Goal: Task Accomplishment & Management: Use online tool/utility

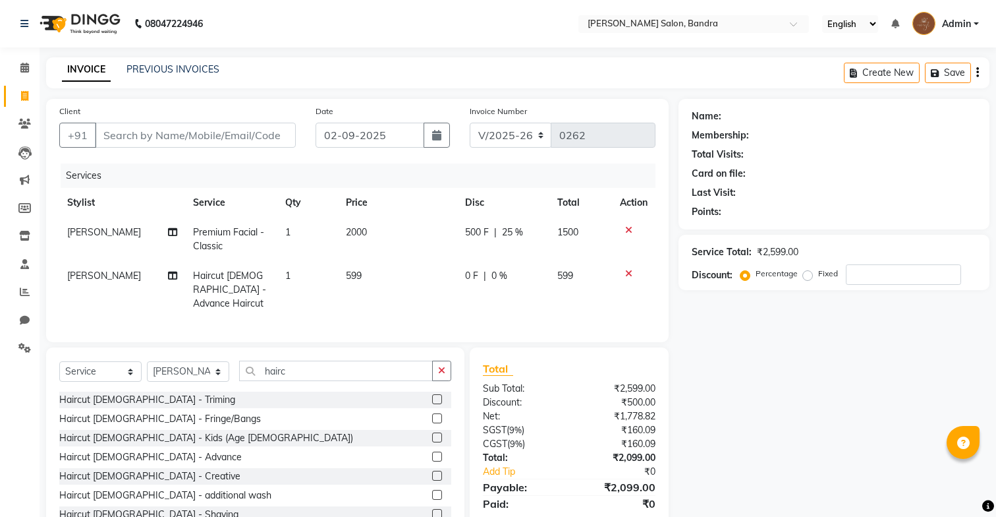
select select "7894"
select select "service"
select select "70710"
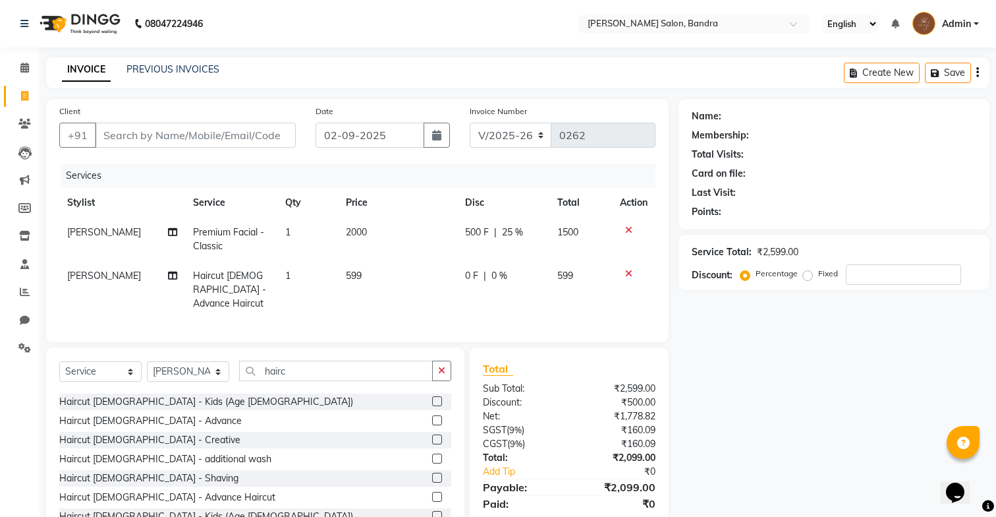
click at [346, 273] on span "599" at bounding box center [354, 276] width 16 height 12
select select "70710"
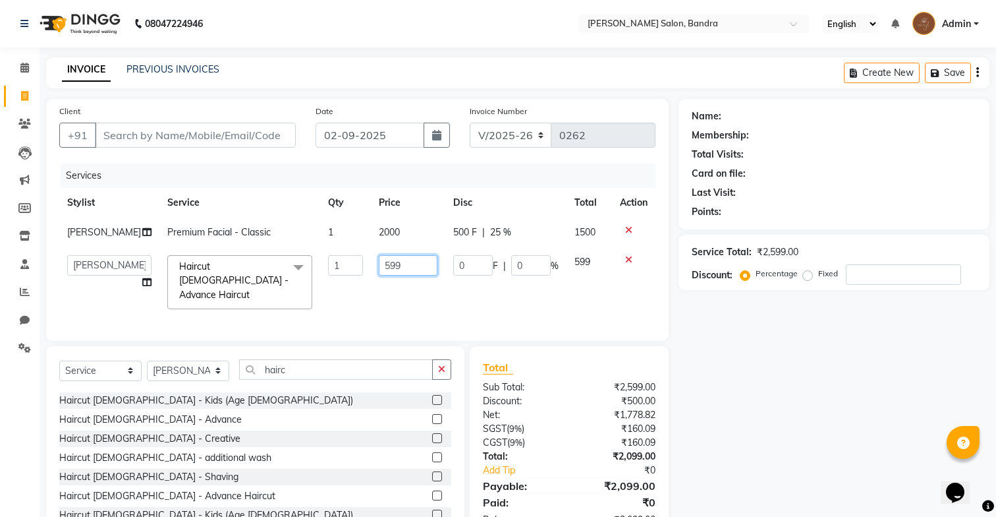
drag, startPoint x: 389, startPoint y: 266, endPoint x: 335, endPoint y: 262, distance: 54.9
click at [335, 262] on tr "[PERSON_NAME] [PERSON_NAME] [PERSON_NAME] Renuka [PERSON_NAME] Haircut [DEMOGRA…" at bounding box center [357, 282] width 596 height 70
type input "1000"
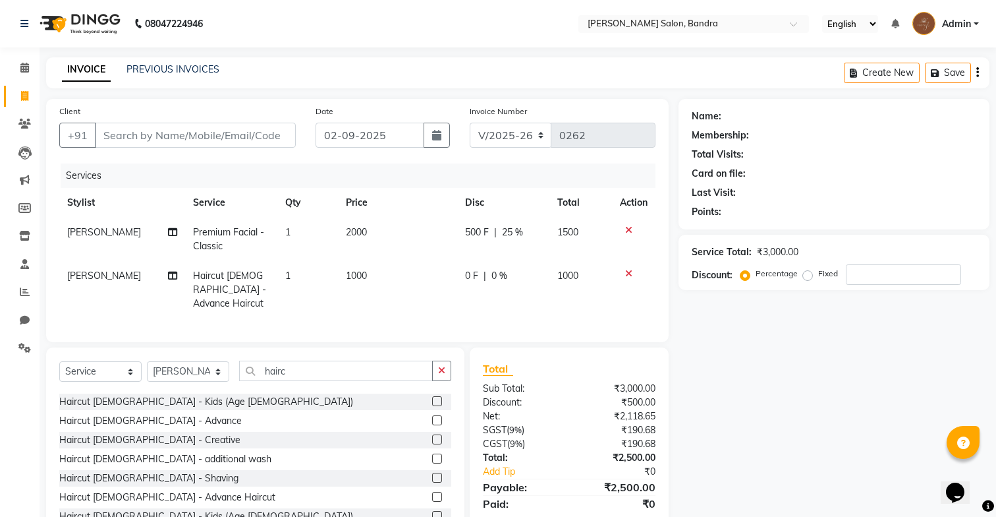
click at [438, 413] on div at bounding box center [441, 421] width 19 height 16
click at [434, 413] on div at bounding box center [441, 421] width 19 height 16
click at [440, 366] on icon "button" at bounding box center [441, 370] width 7 height 9
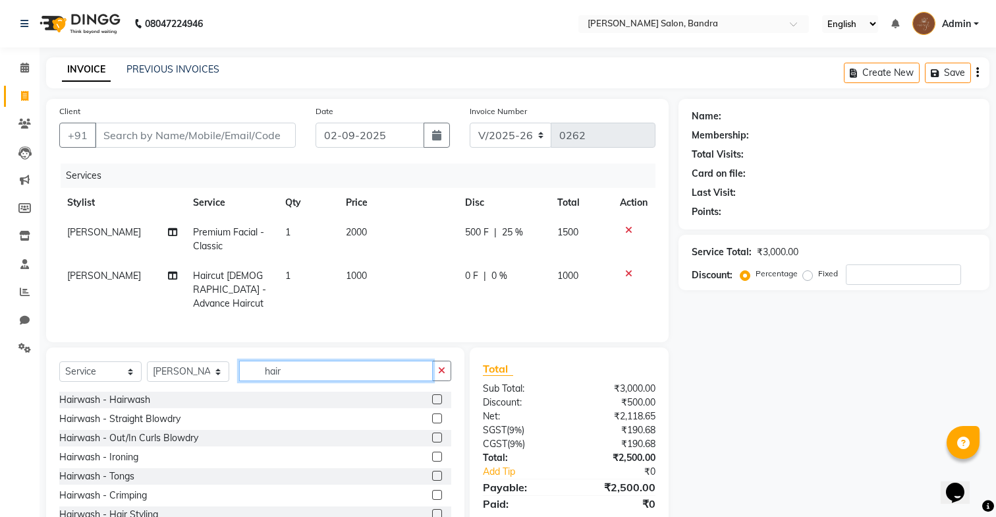
type input "hair"
click at [438, 394] on label at bounding box center [437, 399] width 10 height 10
click at [438, 395] on input "checkbox" at bounding box center [436, 399] width 9 height 9
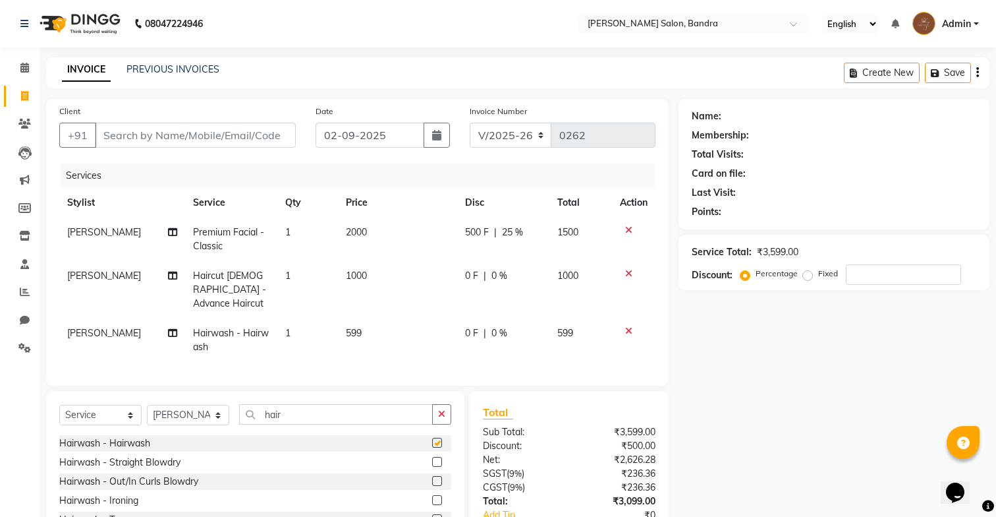
checkbox input "false"
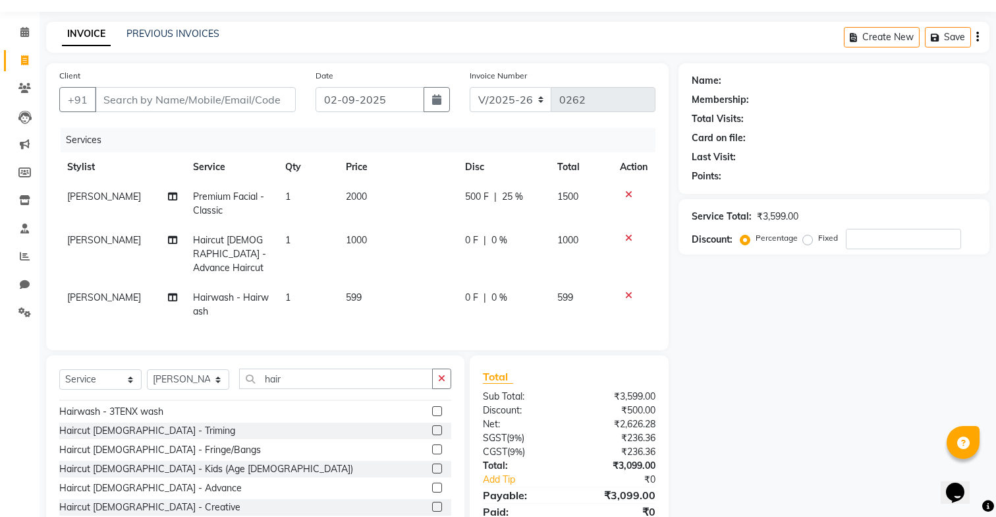
scroll to position [74, 0]
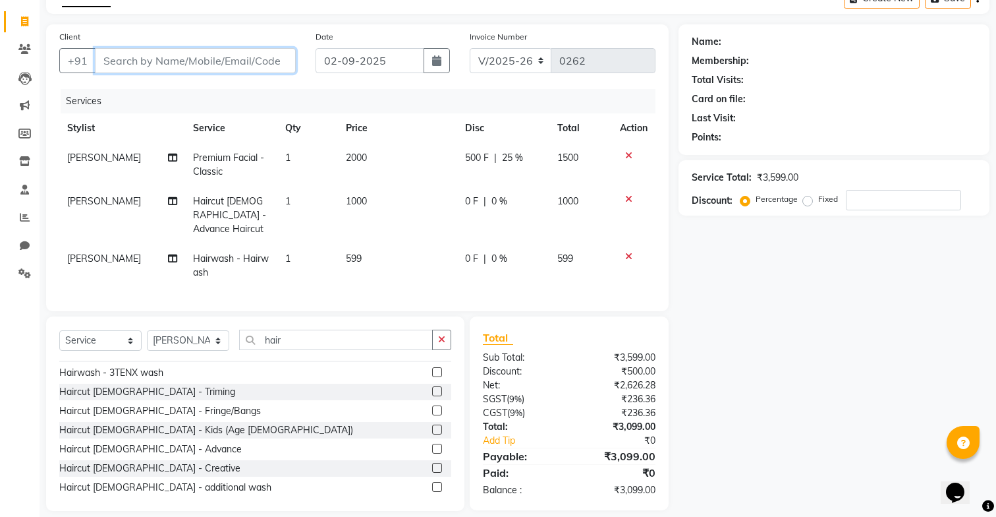
click at [237, 66] on input "Client" at bounding box center [195, 60] width 201 height 25
type input "s"
type input "0"
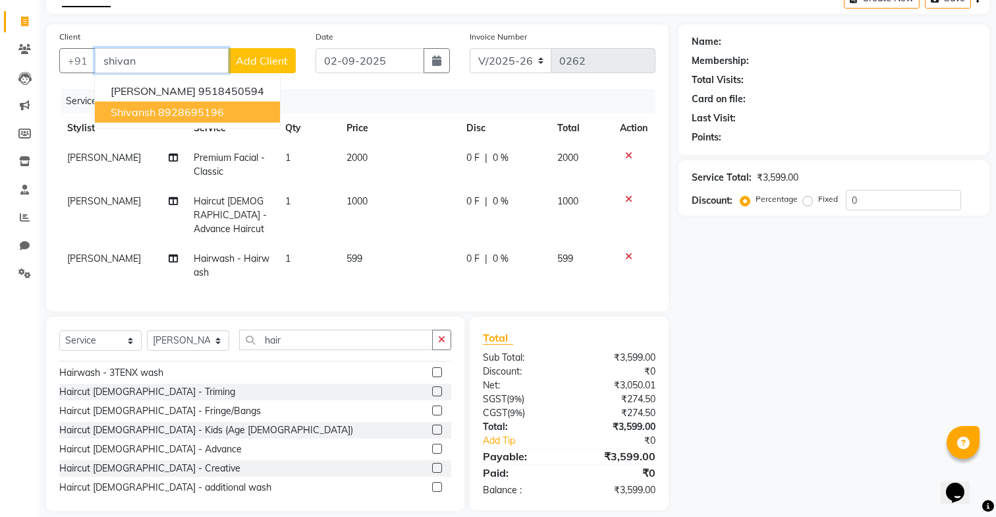
click at [225, 101] on button "[PERSON_NAME] 8928695196" at bounding box center [187, 111] width 185 height 21
type input "8928695196"
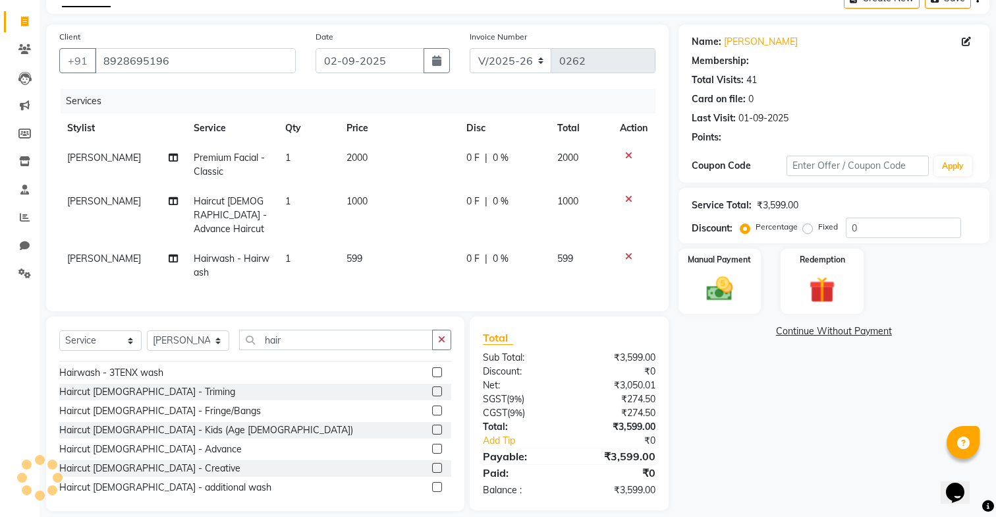
click at [229, 74] on div "Client [PHONE_NUMBER]" at bounding box center [177, 57] width 256 height 54
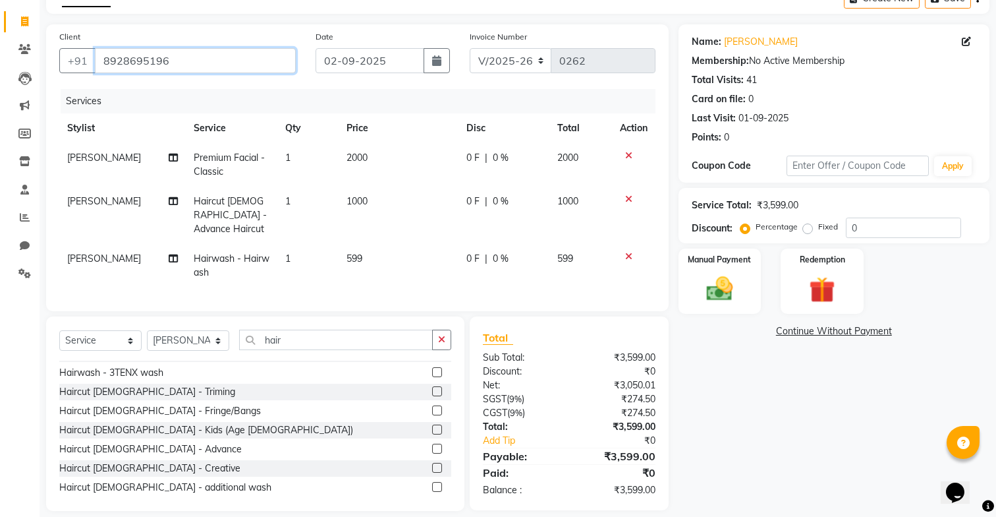
click at [231, 65] on input "8928695196" at bounding box center [195, 60] width 201 height 25
click at [227, 103] on div "Services" at bounding box center [363, 101] width 605 height 24
click at [239, 62] on input "8928695196" at bounding box center [195, 60] width 201 height 25
click at [239, 96] on div "Services" at bounding box center [363, 101] width 605 height 24
click at [704, 270] on div "Manual Payment" at bounding box center [720, 281] width 86 height 68
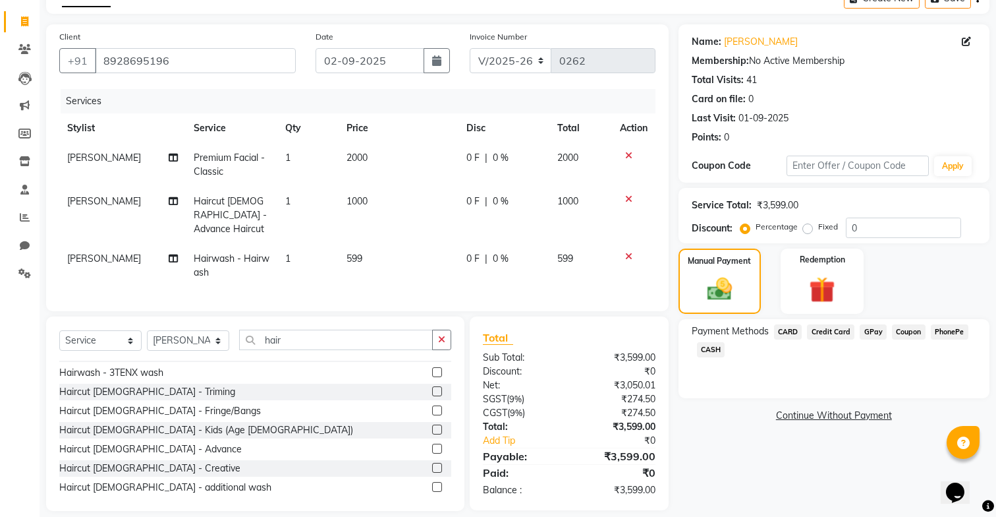
click at [876, 331] on span "GPay" at bounding box center [873, 331] width 27 height 15
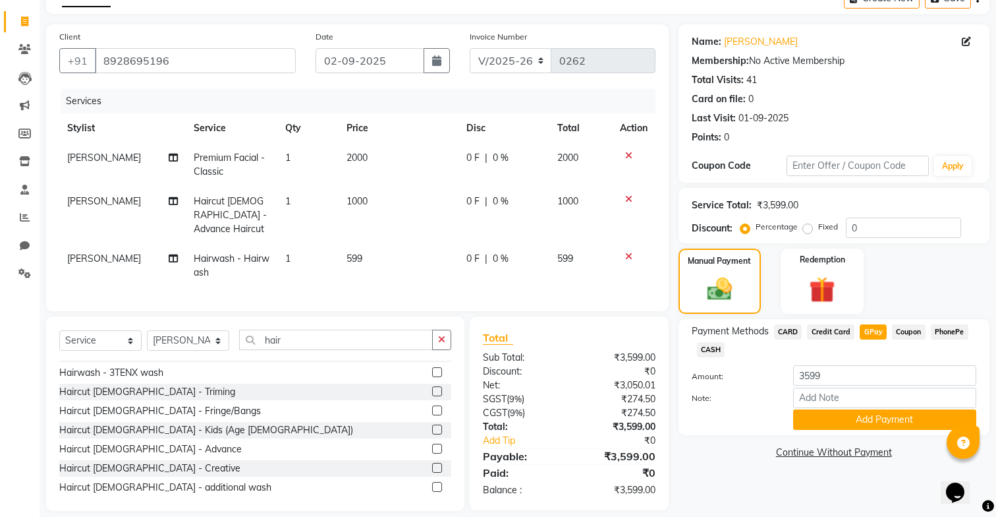
click at [711, 351] on span "CASH" at bounding box center [711, 349] width 28 height 15
click at [469, 157] on span "0 F" at bounding box center [473, 158] width 13 height 14
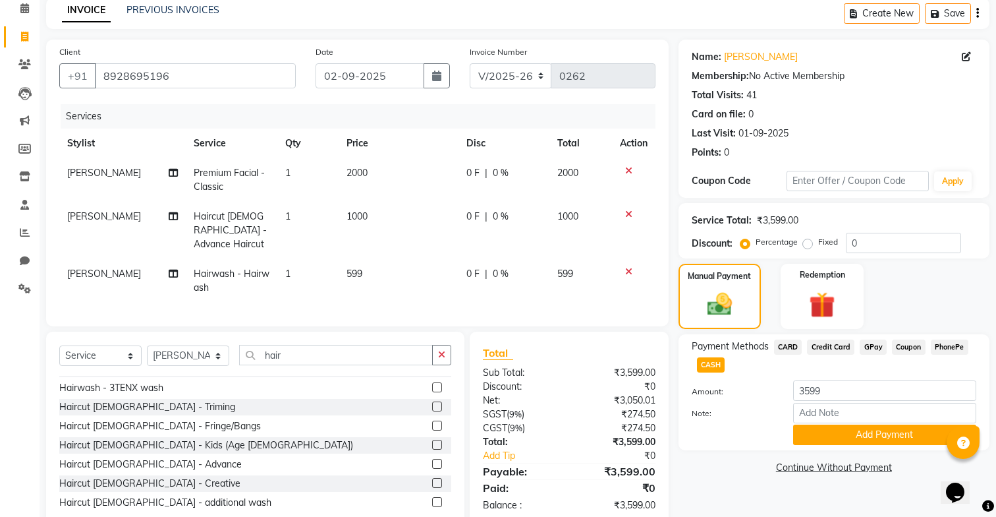
select select "86816"
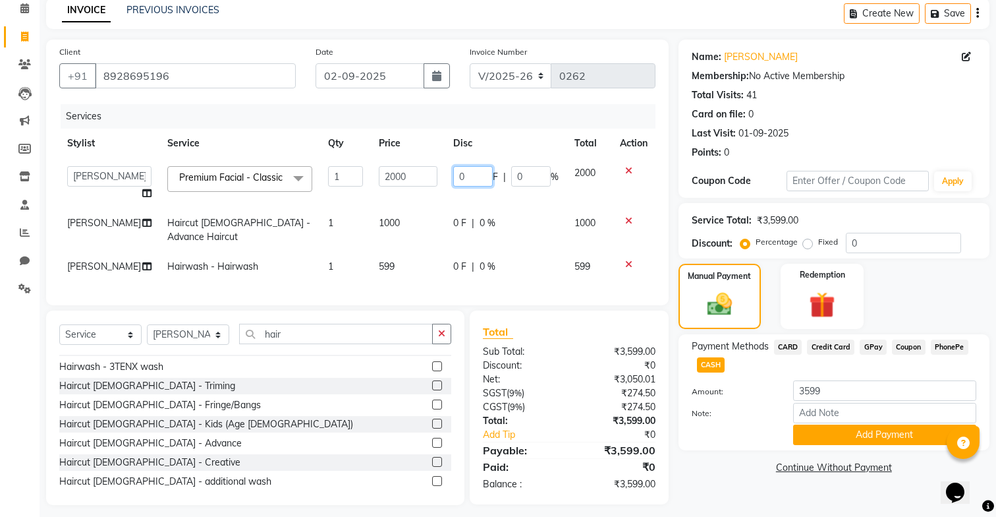
drag, startPoint x: 472, startPoint y: 168, endPoint x: 482, endPoint y: 175, distance: 11.3
click at [462, 175] on input "0" at bounding box center [473, 176] width 40 height 20
click at [476, 175] on input "0" at bounding box center [473, 176] width 40 height 20
drag, startPoint x: 467, startPoint y: 175, endPoint x: 410, endPoint y: 181, distance: 57.6
click at [410, 181] on tr "[PERSON_NAME] [PERSON_NAME] [PERSON_NAME] Renuka [PERSON_NAME] Premium Facial -…" at bounding box center [357, 183] width 596 height 50
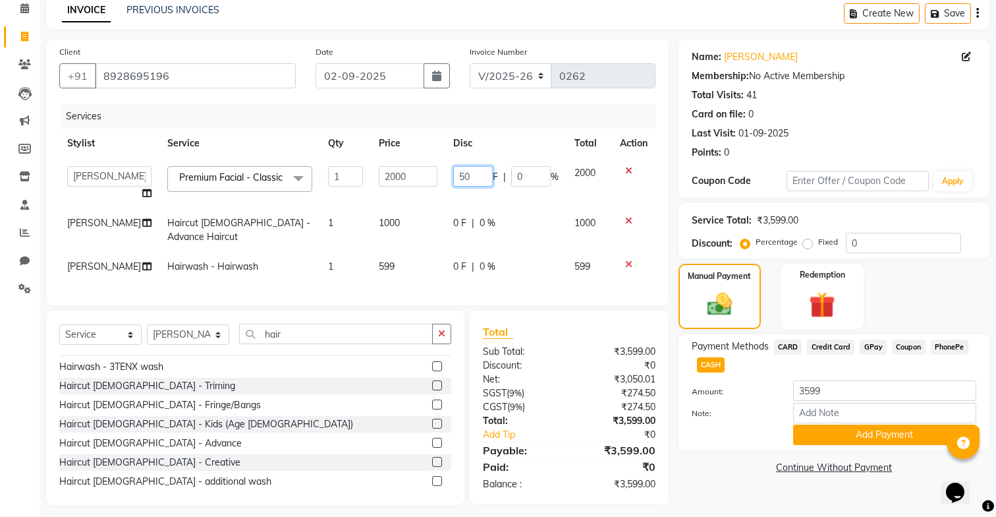
type input "500"
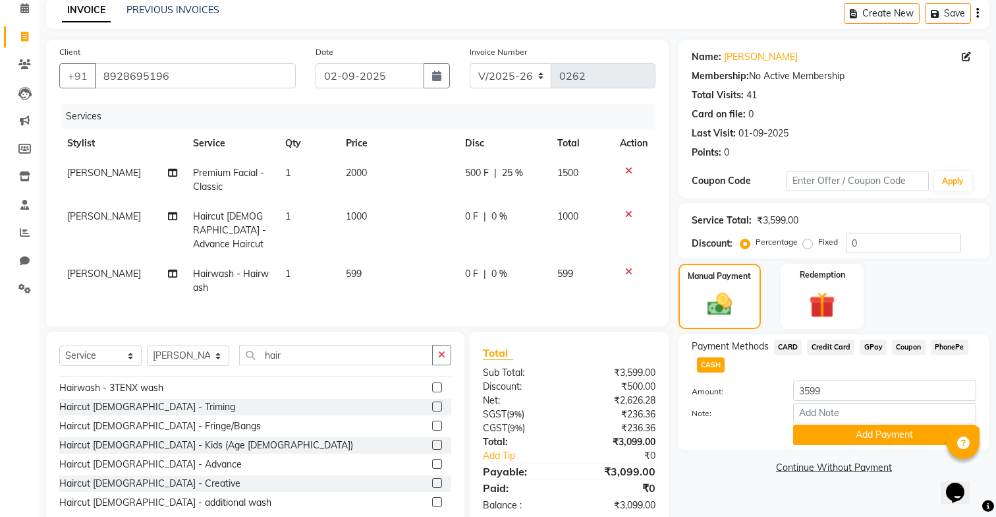
click at [459, 199] on td "500 F | 25 %" at bounding box center [503, 179] width 93 height 43
select select "86816"
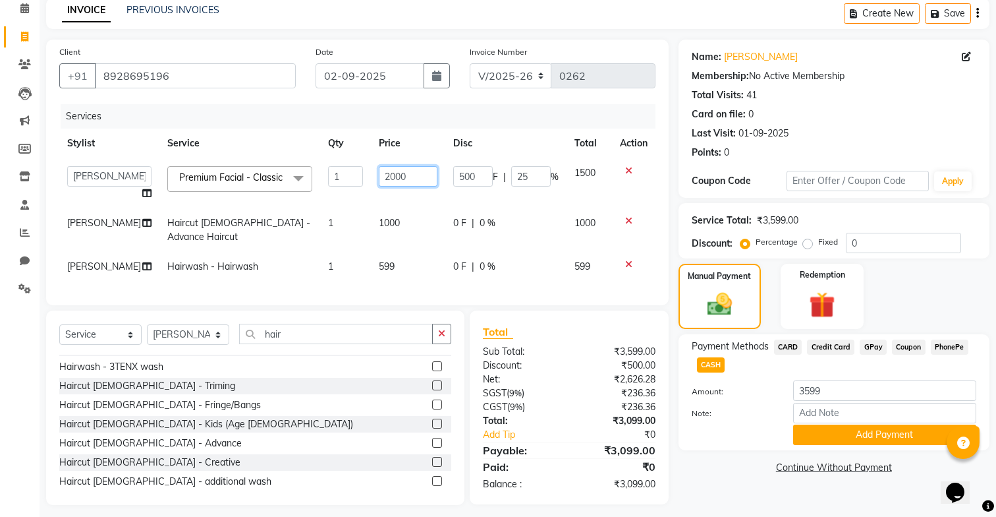
click at [416, 179] on input "2000" at bounding box center [408, 176] width 59 height 20
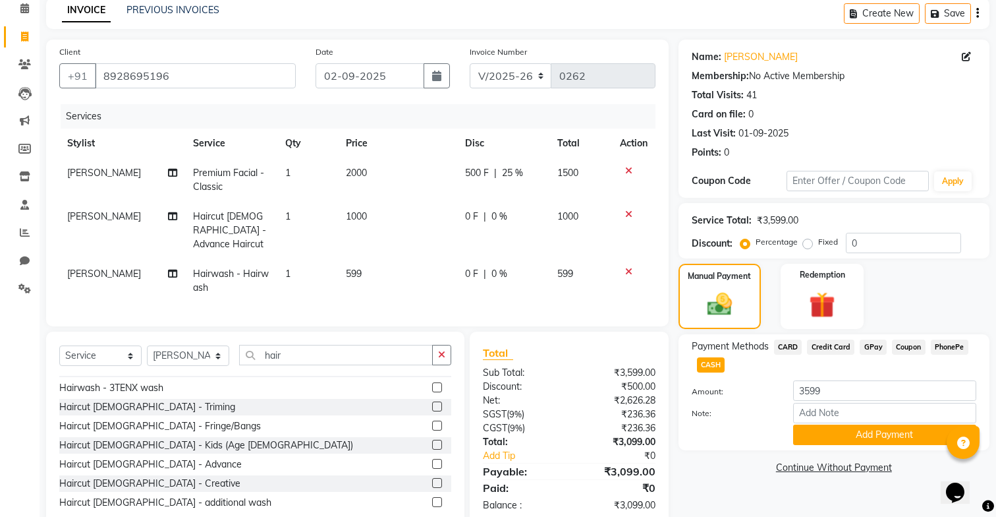
click at [415, 293] on div "Client [PHONE_NUMBER] Date [DATE] Invoice Number V/2025 V/[PHONE_NUMBER] Servic…" at bounding box center [357, 183] width 623 height 287
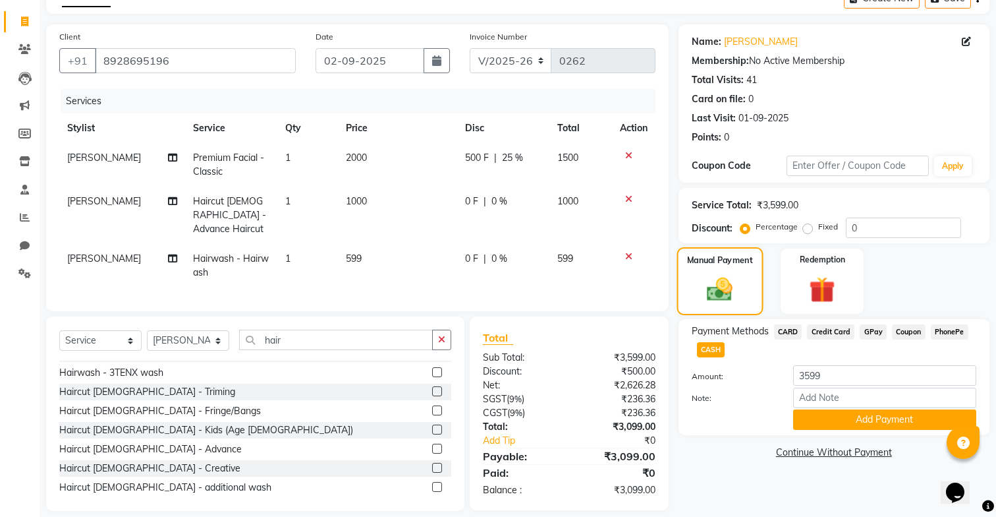
click at [744, 293] on div "Manual Payment" at bounding box center [720, 281] width 86 height 68
click at [710, 351] on span "CASH" at bounding box center [711, 349] width 28 height 15
type input "3099"
